Goal: Task Accomplishment & Management: Manage account settings

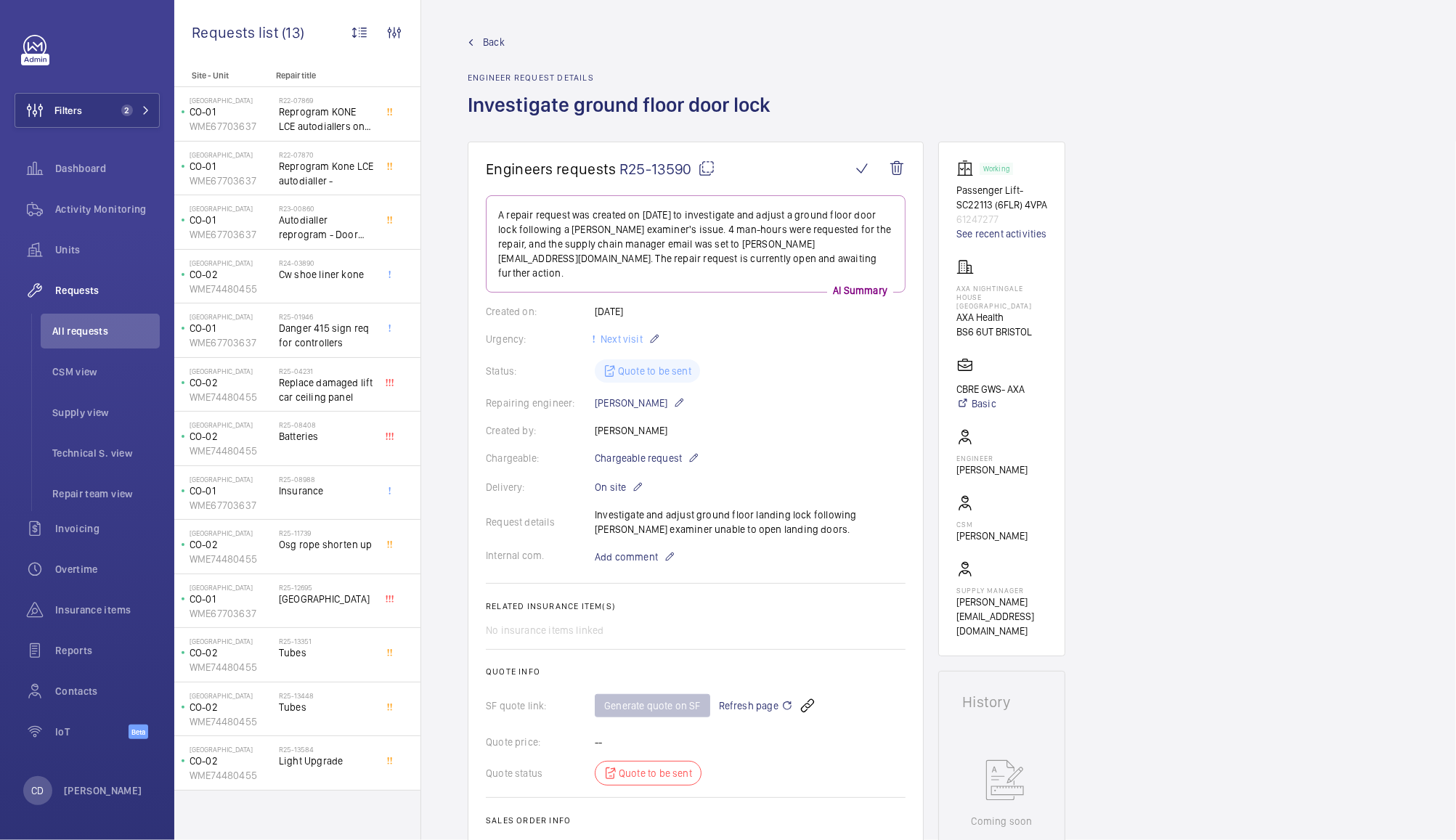
click at [92, 292] on span "Requests" at bounding box center [107, 291] width 105 height 14
click at [123, 110] on span "2" at bounding box center [127, 110] width 11 height 11
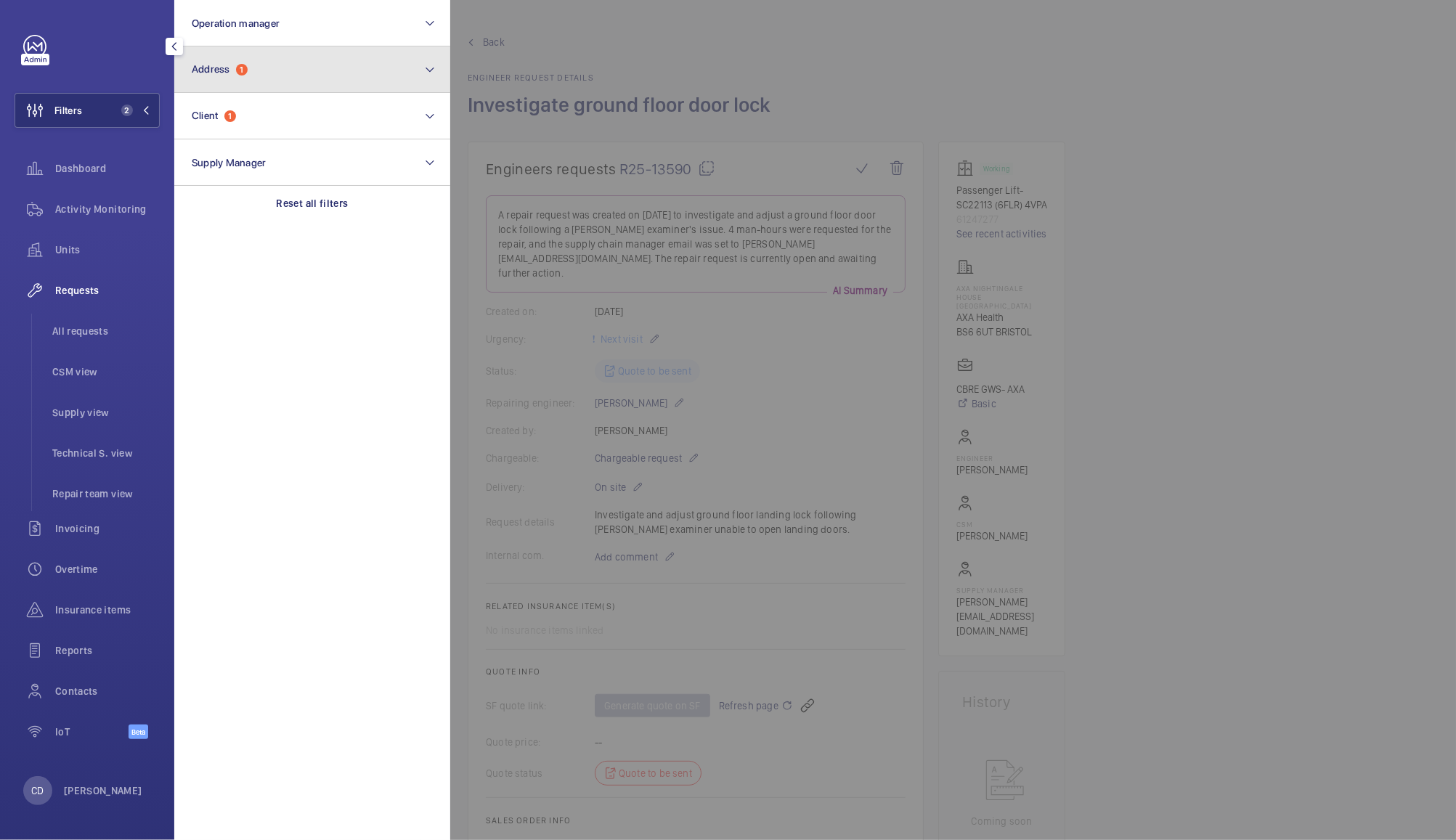
click at [255, 66] on button "Address 1" at bounding box center [312, 70] width 276 height 47
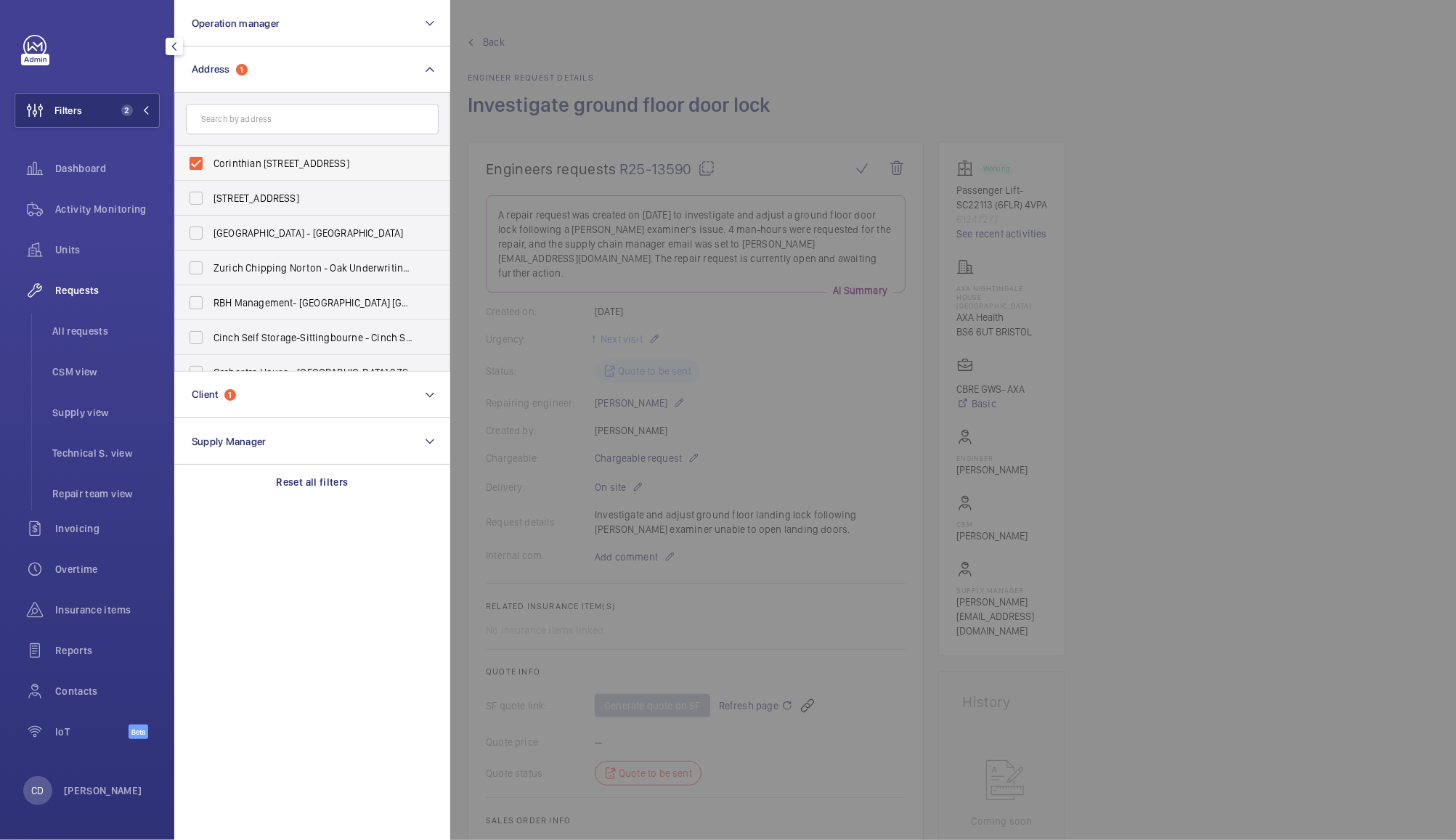
click at [288, 166] on span "Corinthian [STREET_ADDRESS]" at bounding box center [313, 163] width 200 height 14
click at [211, 166] on input "Corinthian [STREET_ADDRESS]" at bounding box center [196, 163] width 29 height 29
checkbox input "false"
click at [313, 75] on button "Address" at bounding box center [312, 70] width 276 height 47
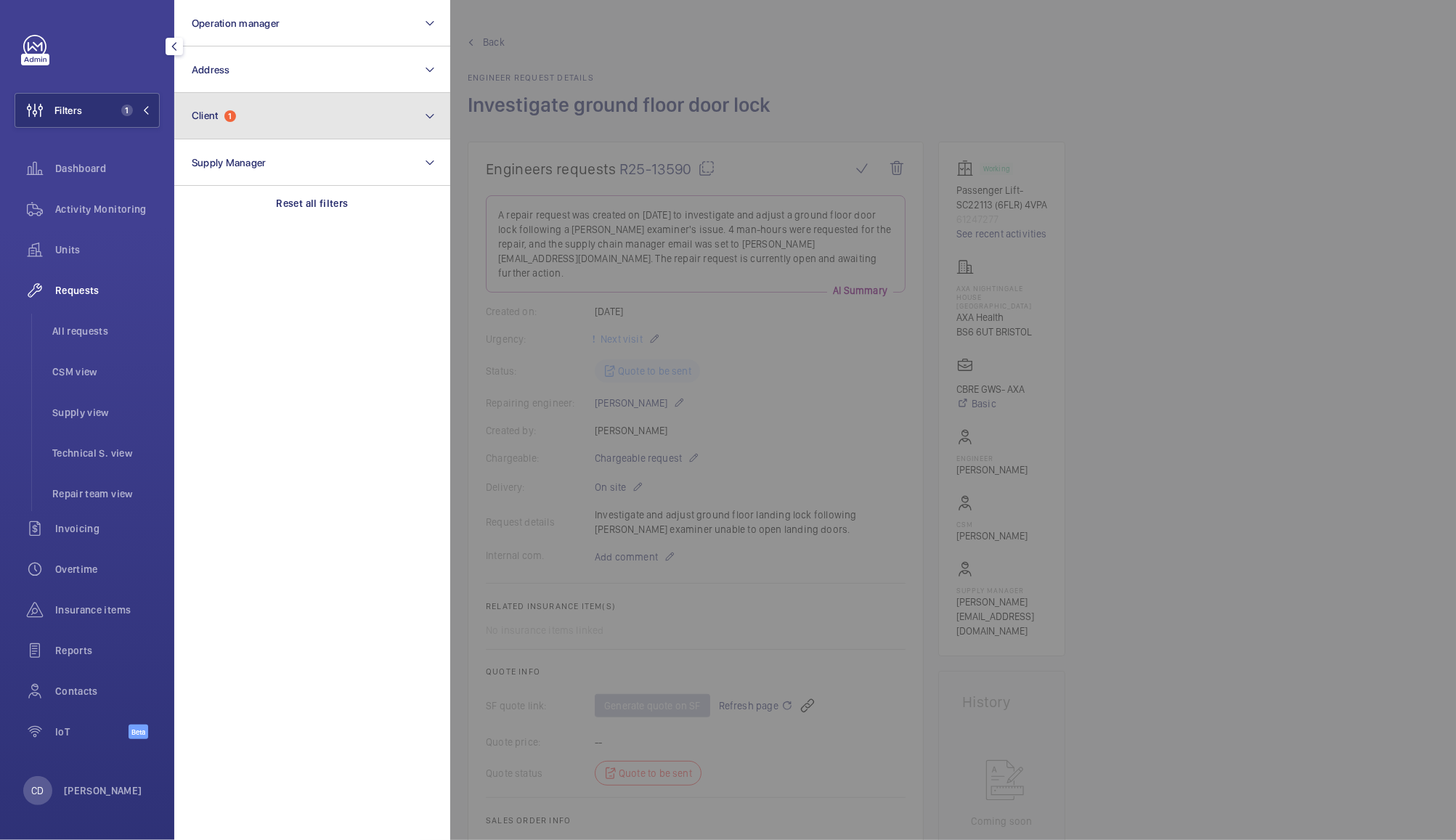
click at [296, 112] on button "Client 1" at bounding box center [312, 116] width 276 height 47
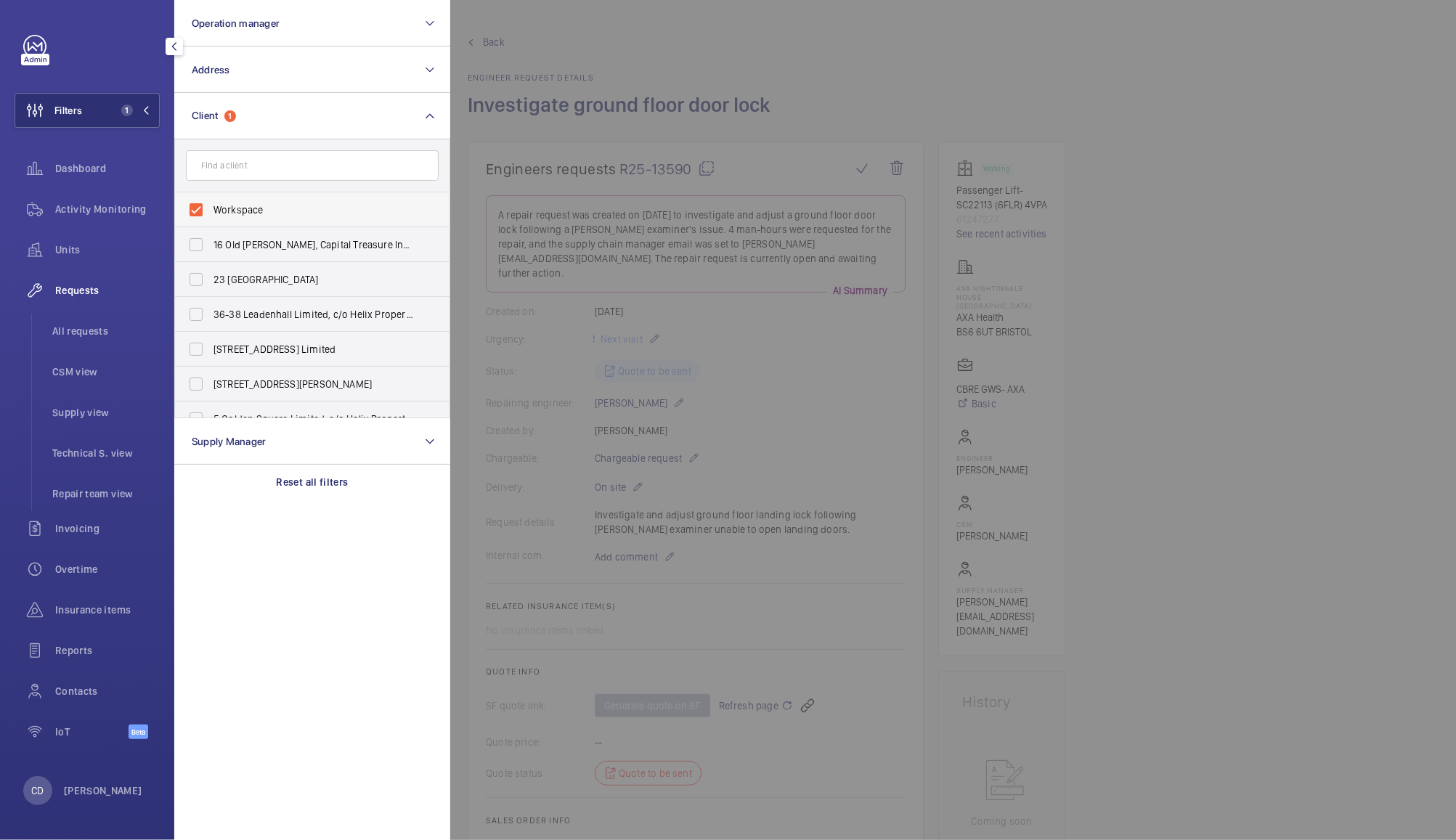
click at [242, 211] on span "Workspace" at bounding box center [313, 210] width 200 height 14
click at [211, 211] on input "Workspace" at bounding box center [196, 210] width 29 height 29
checkbox input "false"
click at [312, 170] on input "text" at bounding box center [312, 166] width 253 height 31
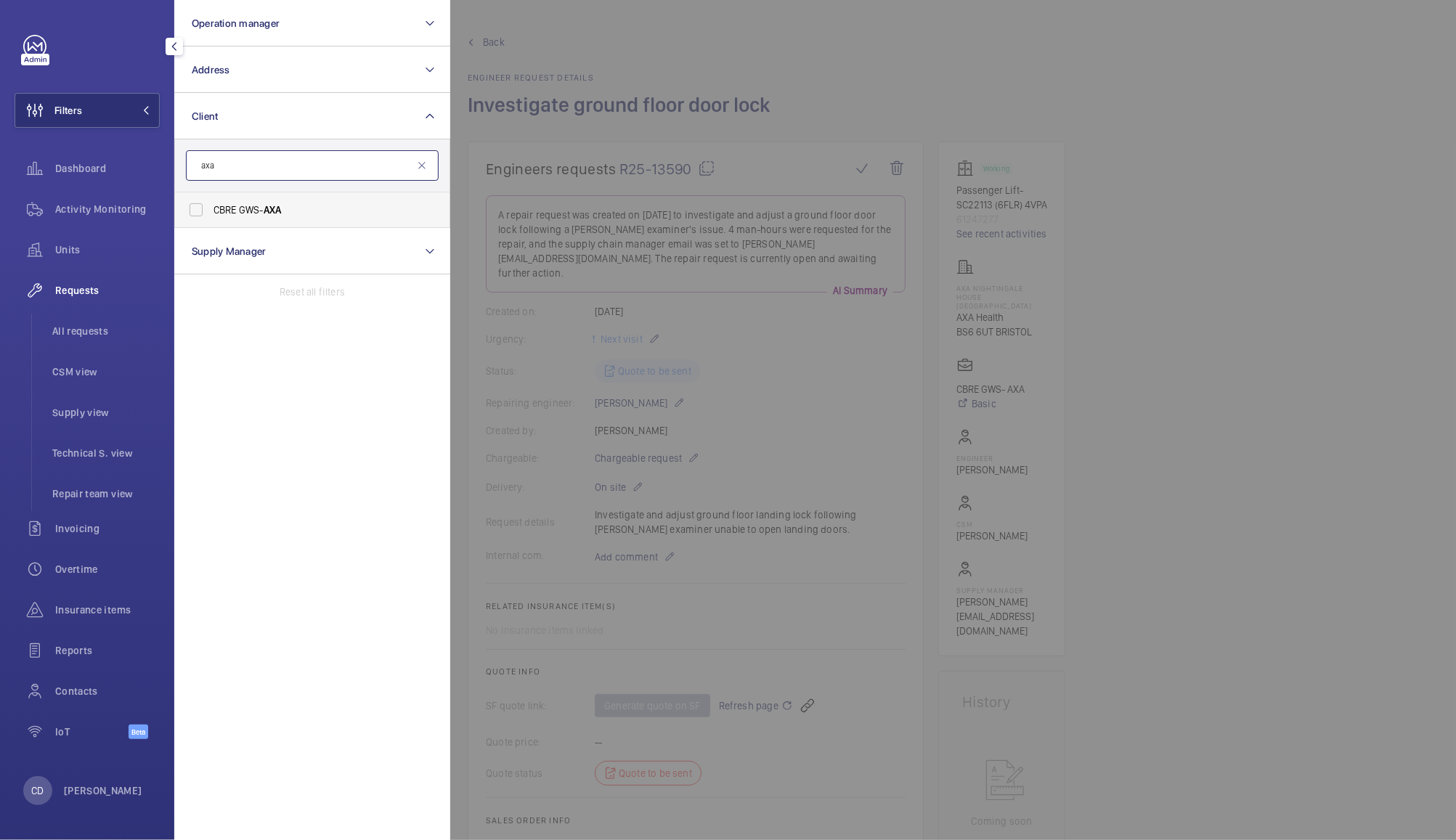
type input "axa"
click at [246, 209] on span "CBRE GWS- AXA" at bounding box center [313, 210] width 200 height 14
click at [211, 209] on input "CBRE GWS- AXA" at bounding box center [196, 210] width 29 height 29
checkbox input "true"
click at [1285, 274] on div at bounding box center [1178, 420] width 1456 height 840
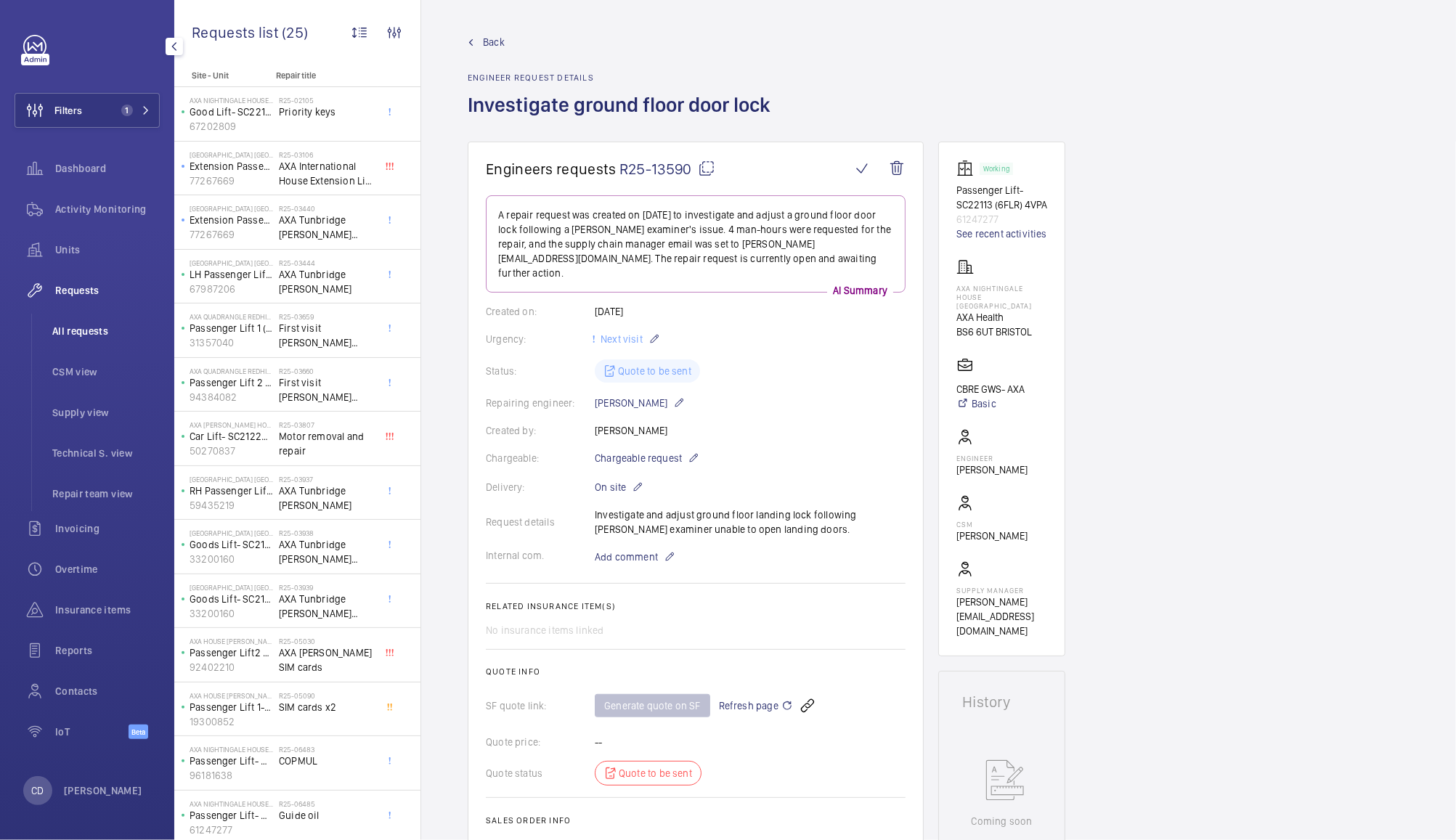
click at [78, 328] on span "All requests" at bounding box center [106, 331] width 107 height 14
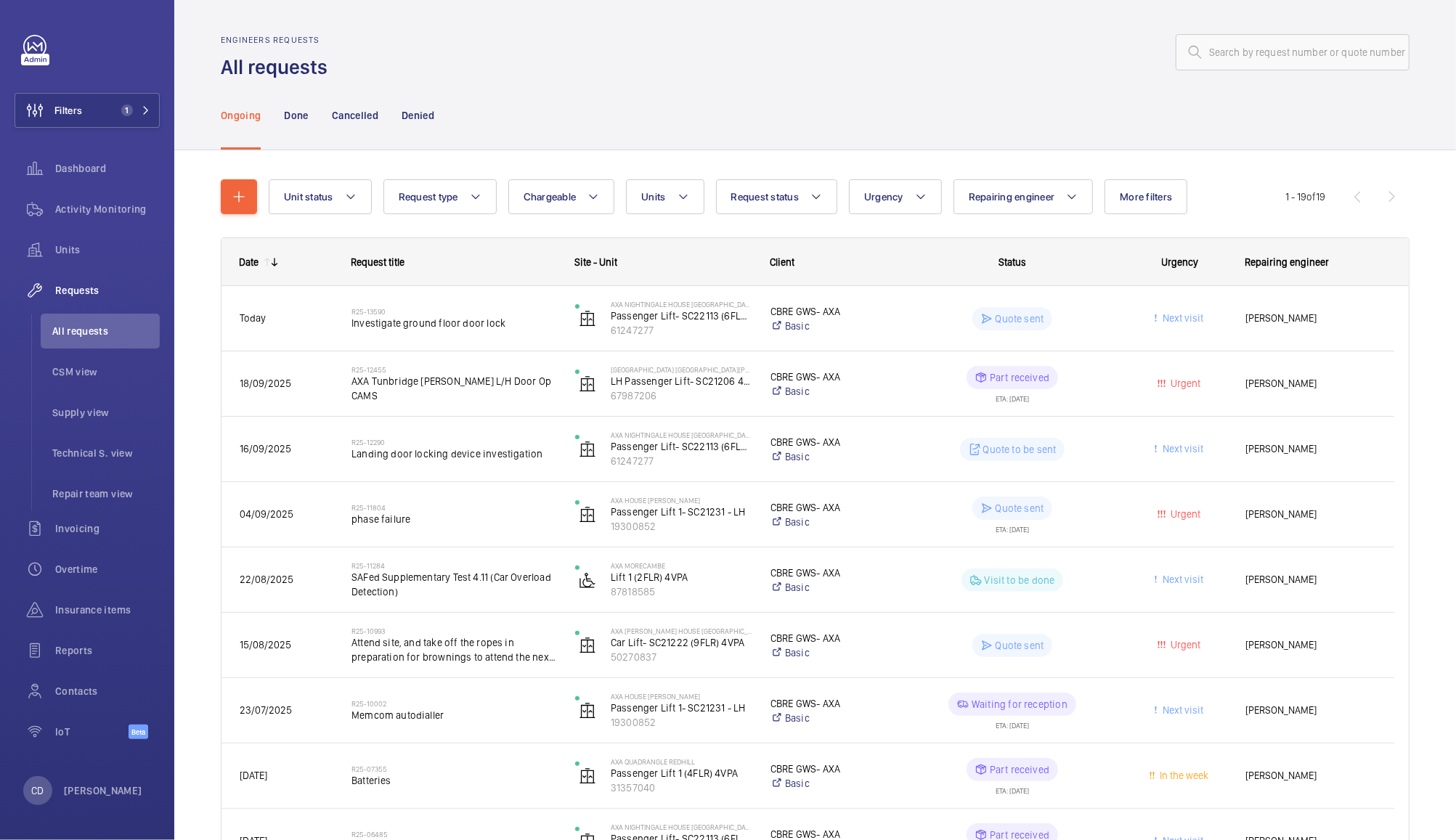
click at [1090, 519] on wm-front-pills-cell "Quote sent ETA: [DATE]" at bounding box center [1012, 514] width 204 height 36
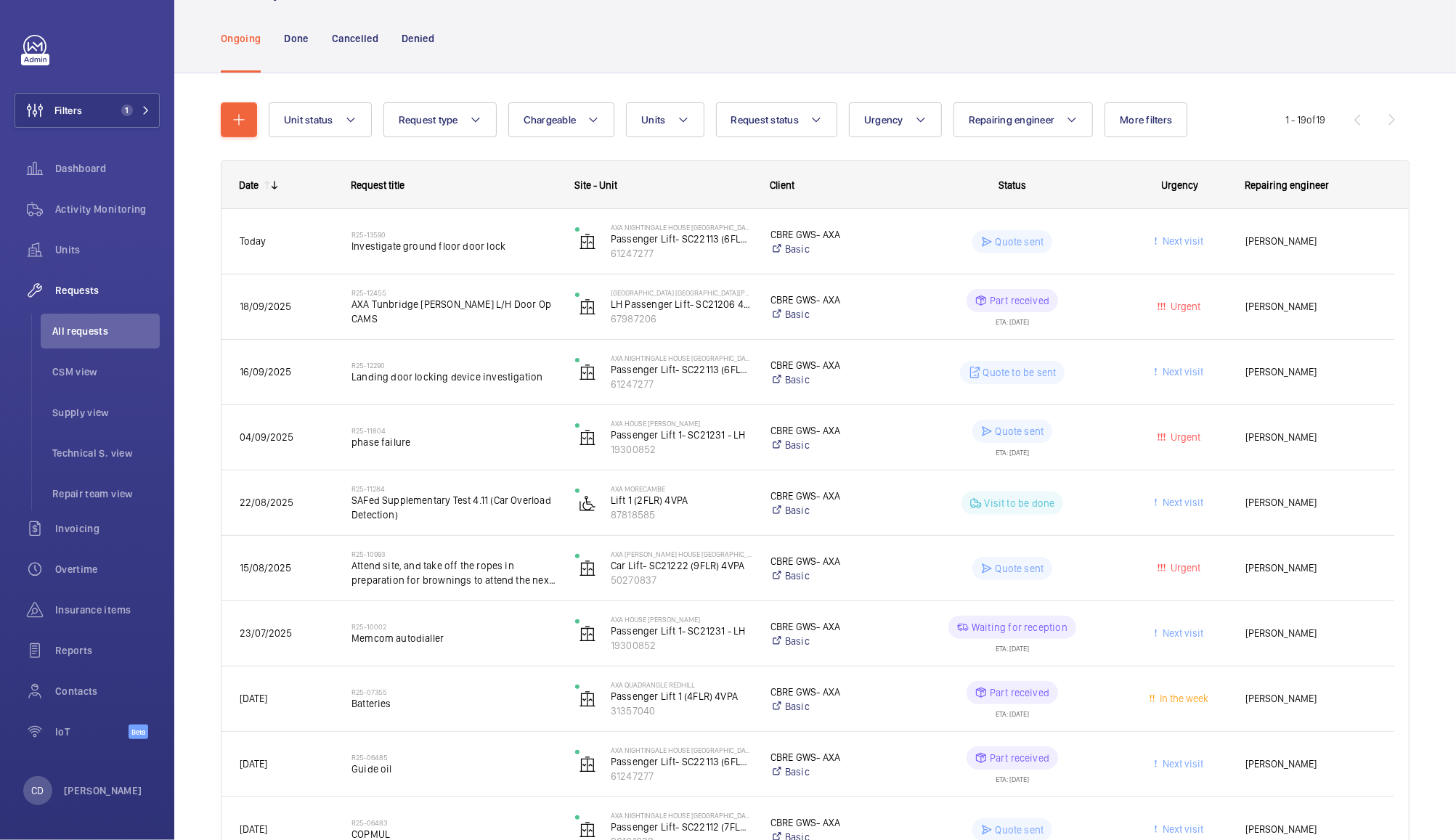
scroll to position [80, 0]
click at [1099, 633] on wm-front-pills-cell "Waiting for reception ETA: [DATE]" at bounding box center [1012, 630] width 204 height 36
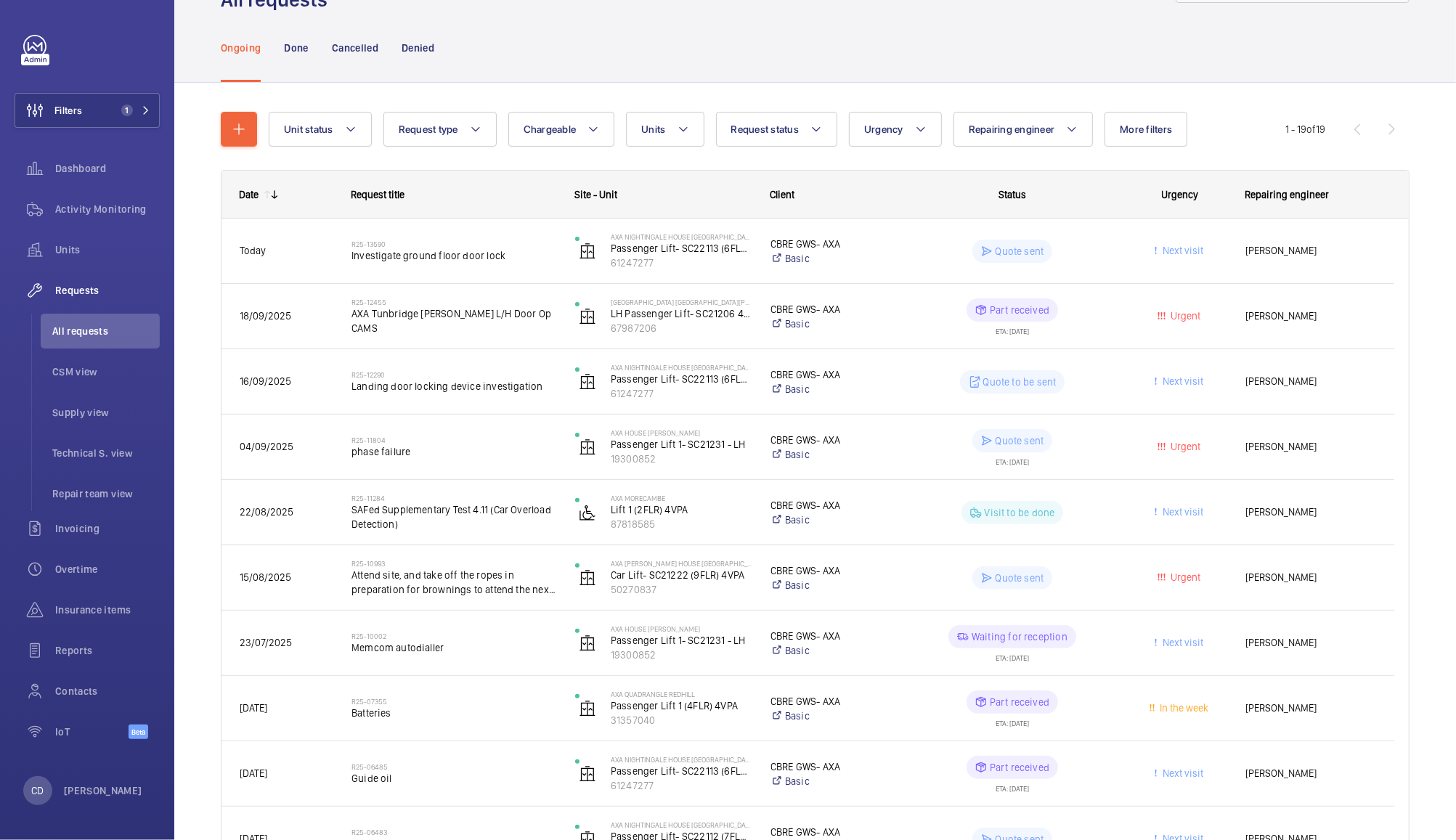
scroll to position [64, 0]
click at [466, 384] on span "Landing door locking device investigation" at bounding box center [454, 389] width 204 height 14
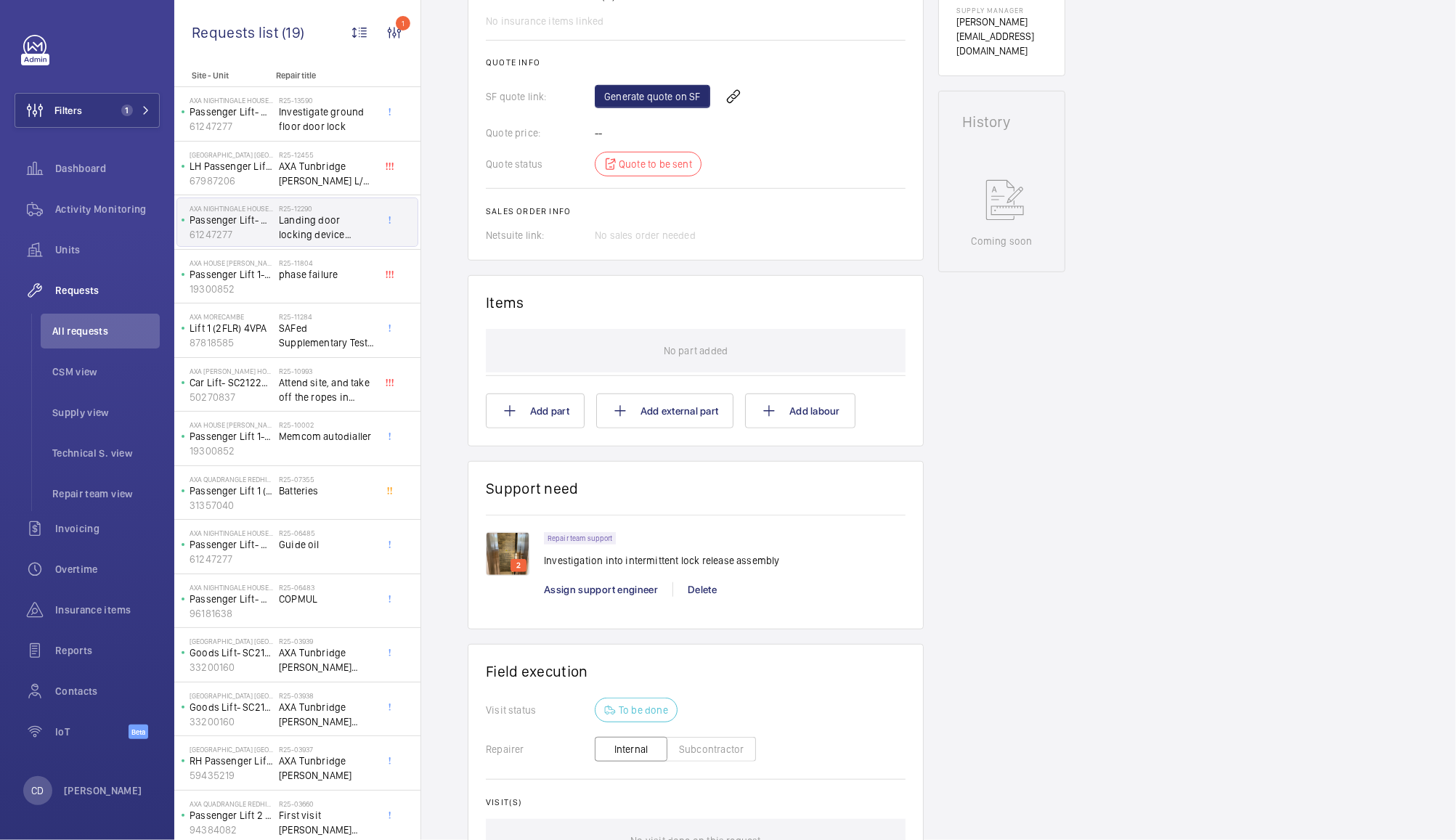
scroll to position [581, 0]
click at [511, 547] on img at bounding box center [507, 552] width 43 height 43
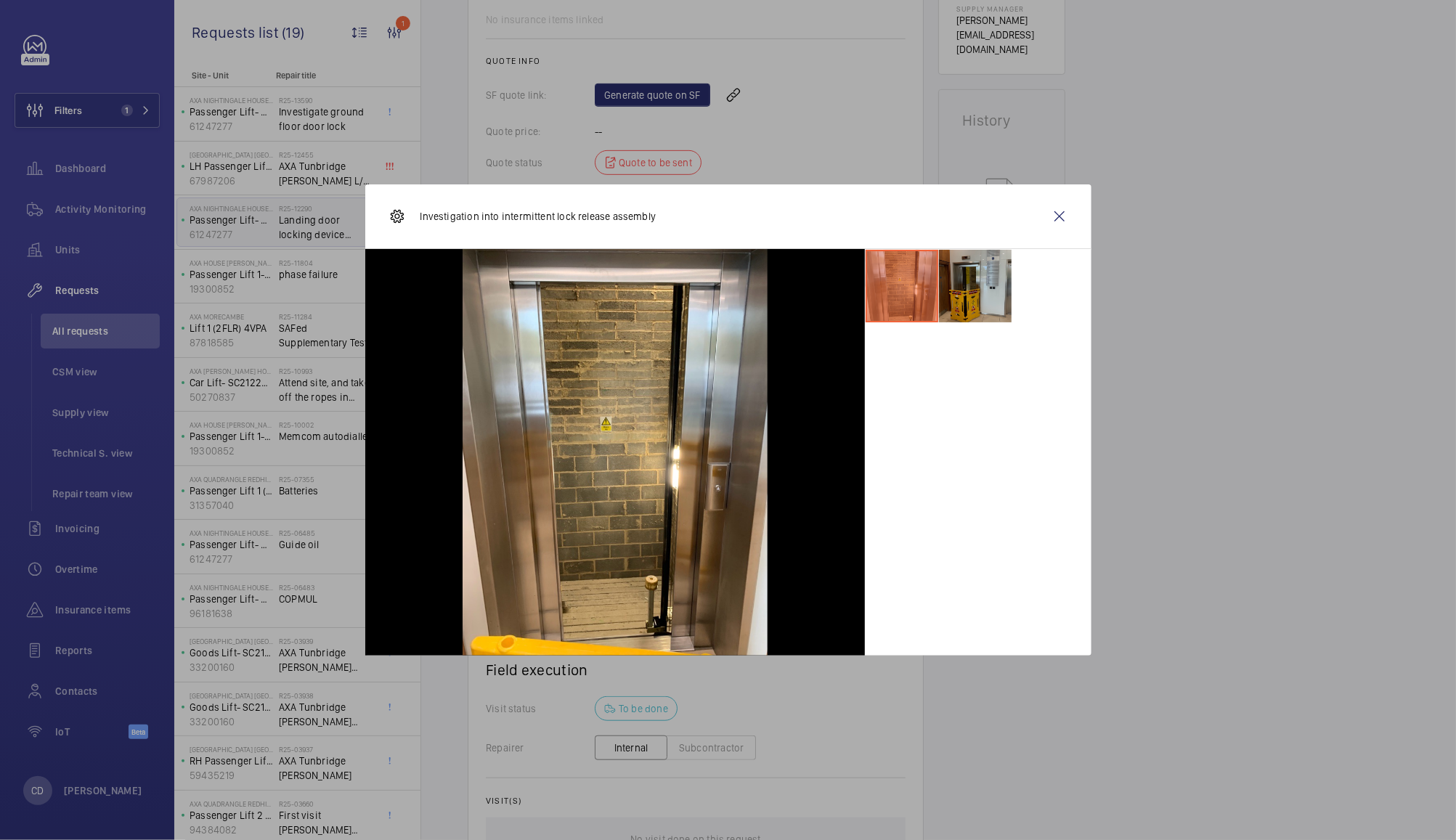
click at [971, 293] on li at bounding box center [975, 286] width 72 height 72
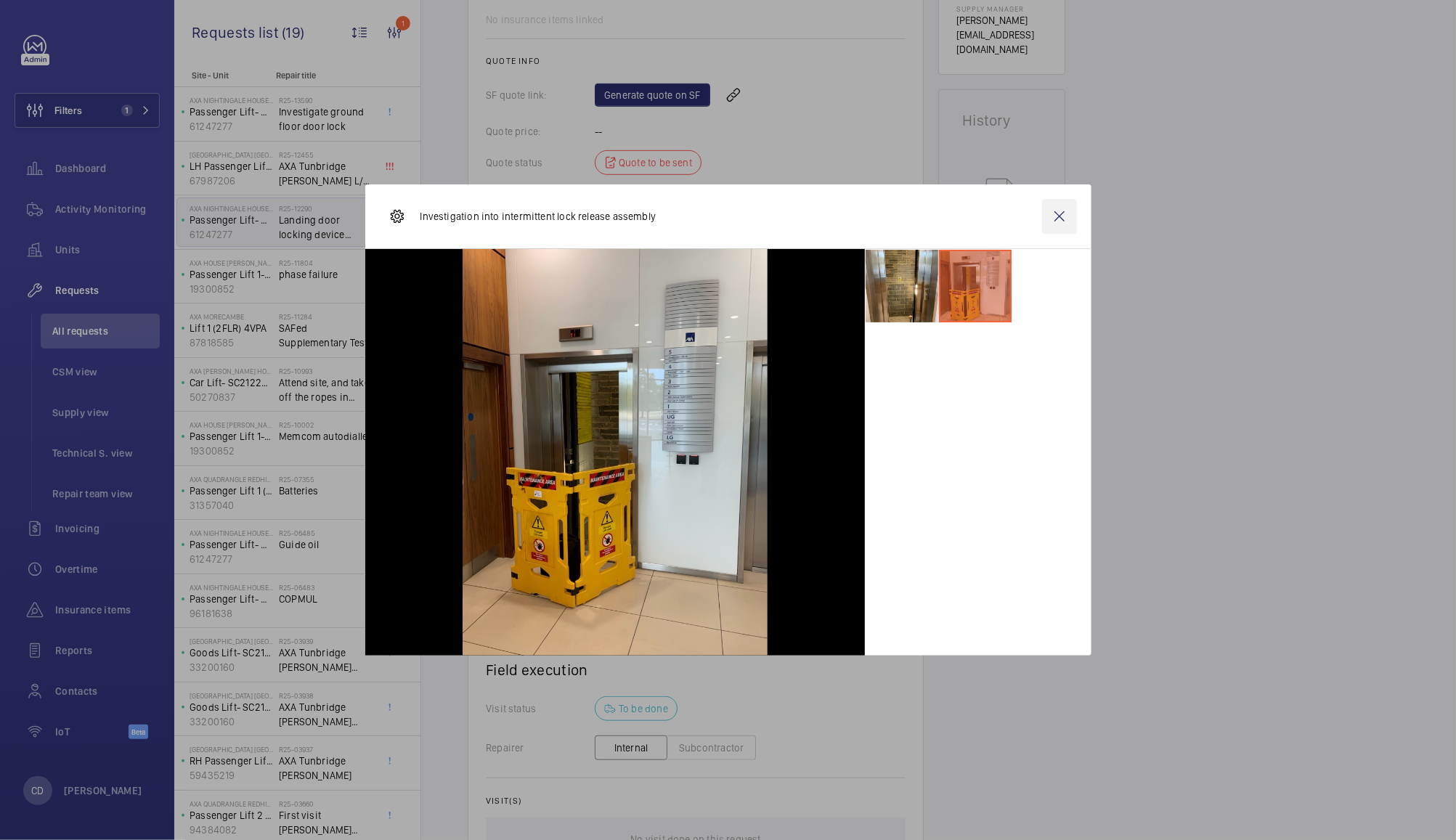
click at [1058, 215] on wm-front-icon-button at bounding box center [1060, 217] width 35 height 35
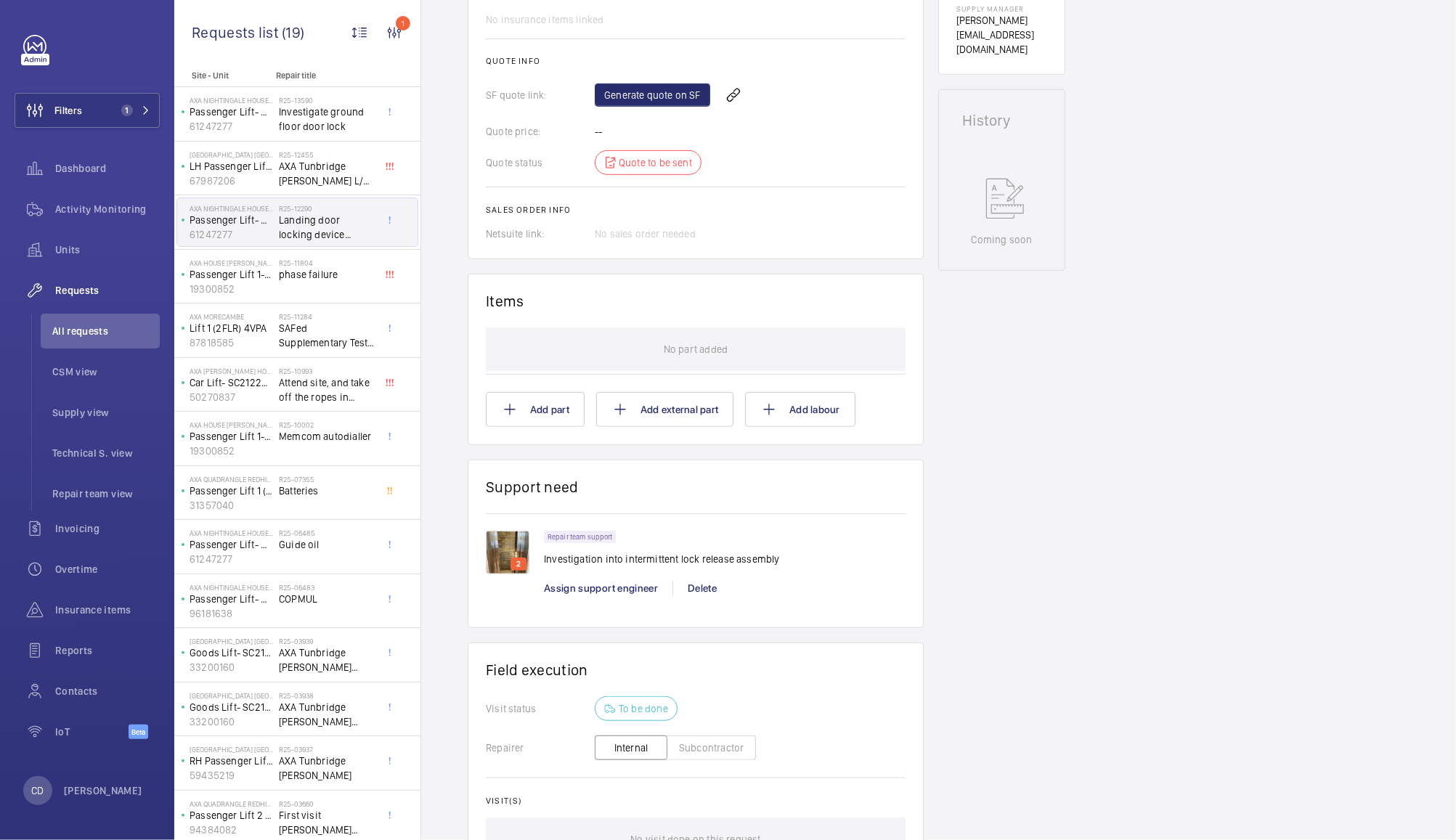
scroll to position [0, 0]
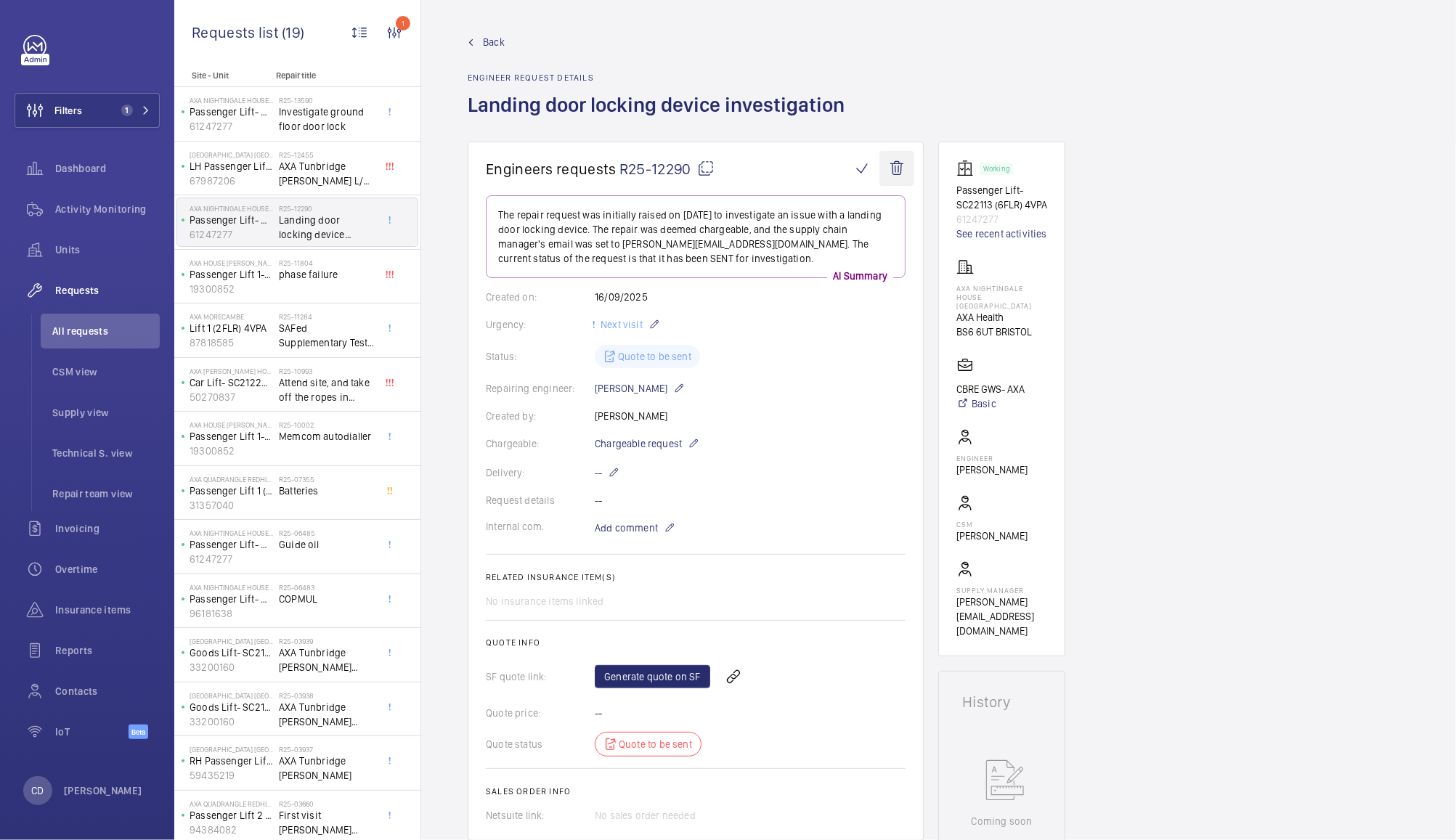
click at [900, 168] on wm-front-icon-button at bounding box center [897, 168] width 35 height 35
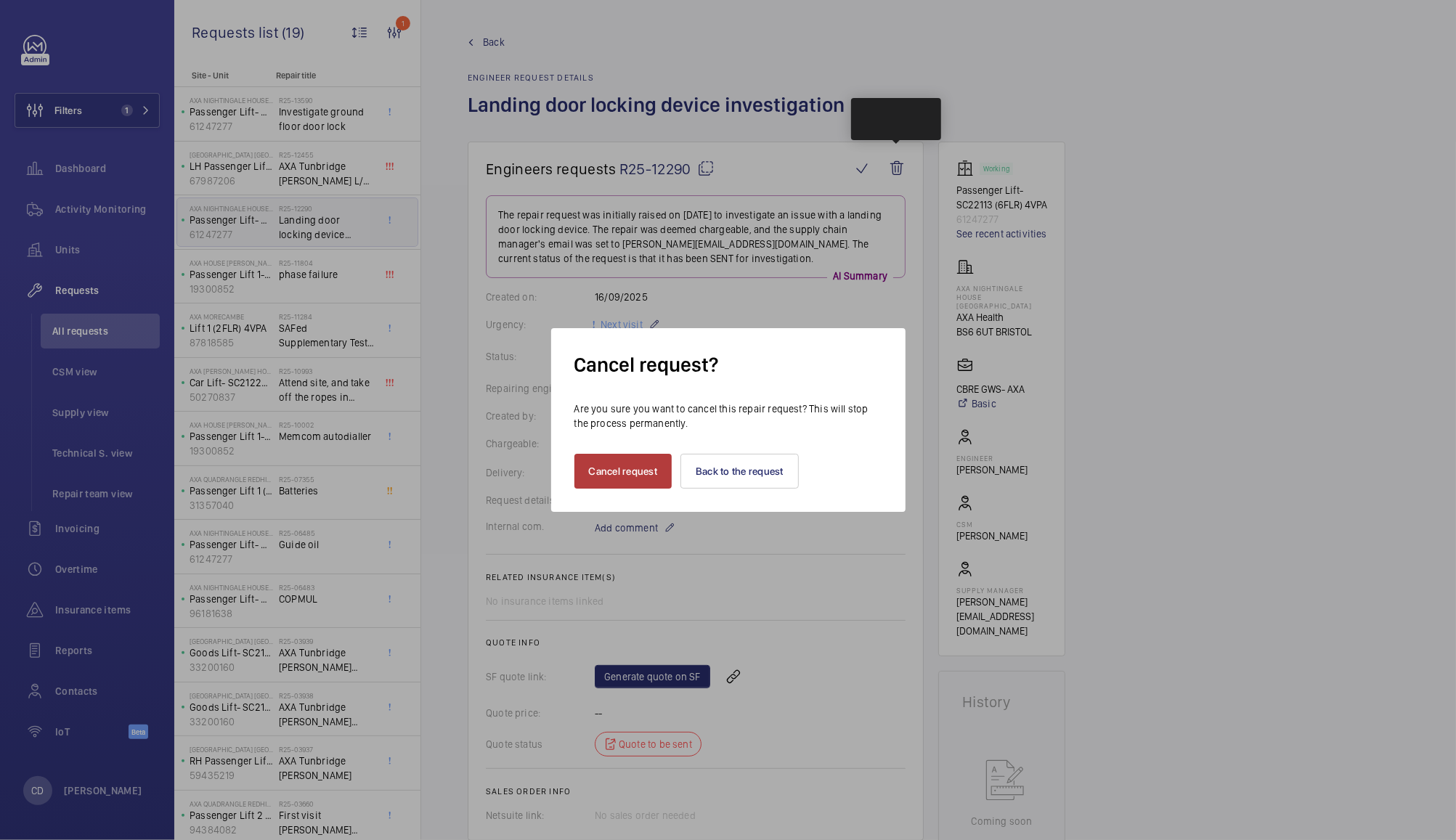
click at [637, 471] on button "Cancel request" at bounding box center [623, 471] width 98 height 35
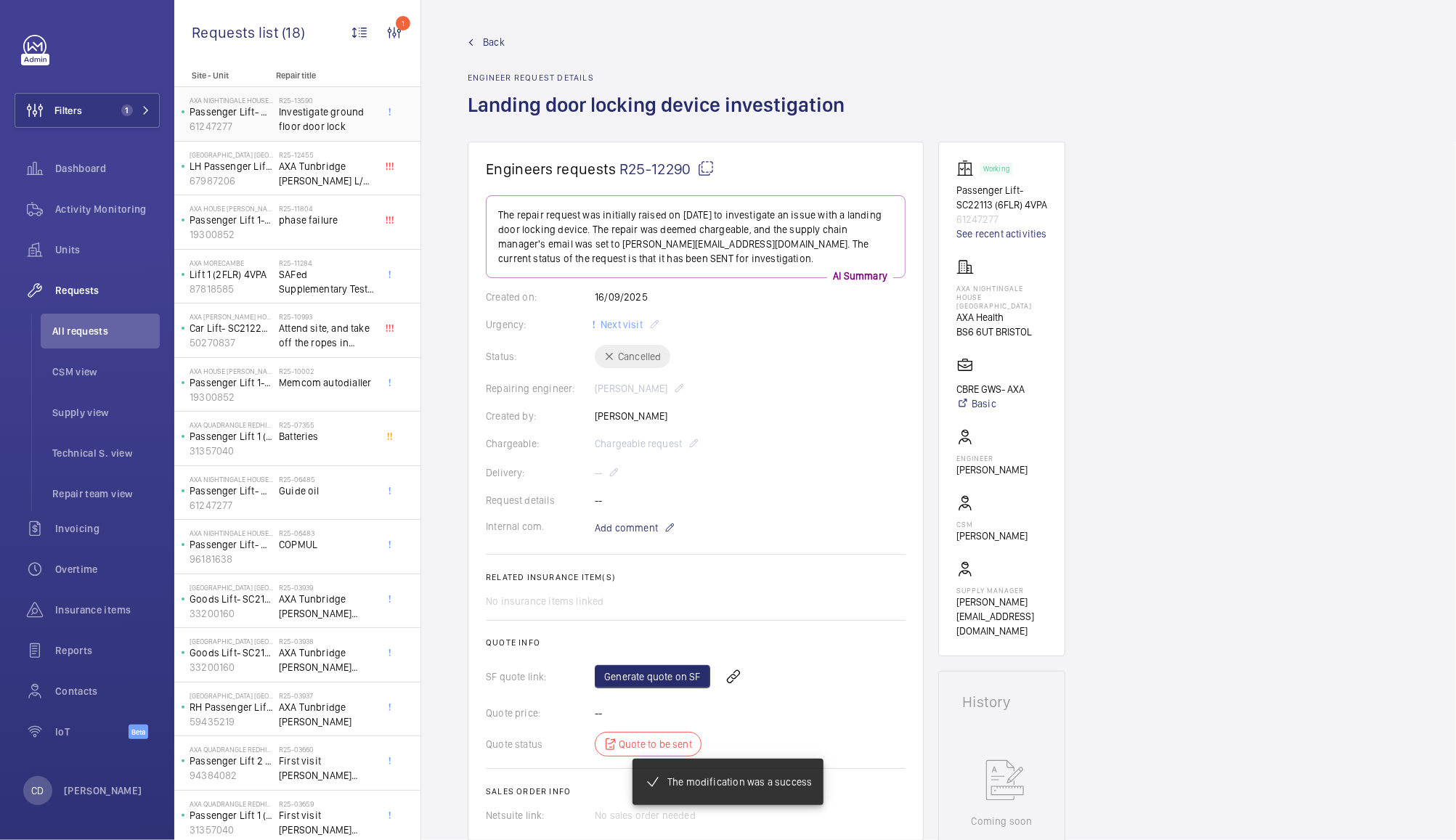
click at [336, 113] on span "Investigate ground floor door lock" at bounding box center [327, 119] width 96 height 29
